Goal: Browse casually: Explore the website without a specific task or goal

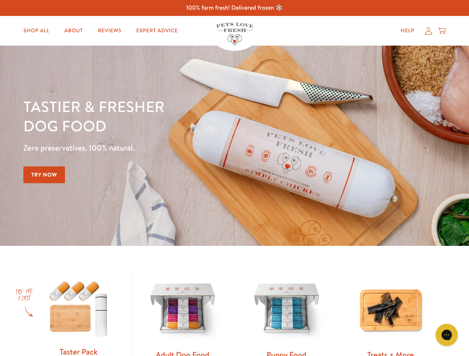
click at [234, 178] on div "Tastier & fresher dog food Zero preservatives. 100% natural. Try Now" at bounding box center [163, 146] width 281 height 98
click at [446, 335] on icon "Gorgias live chat" at bounding box center [446, 334] width 7 height 7
